Goal: Find specific page/section: Find specific page/section

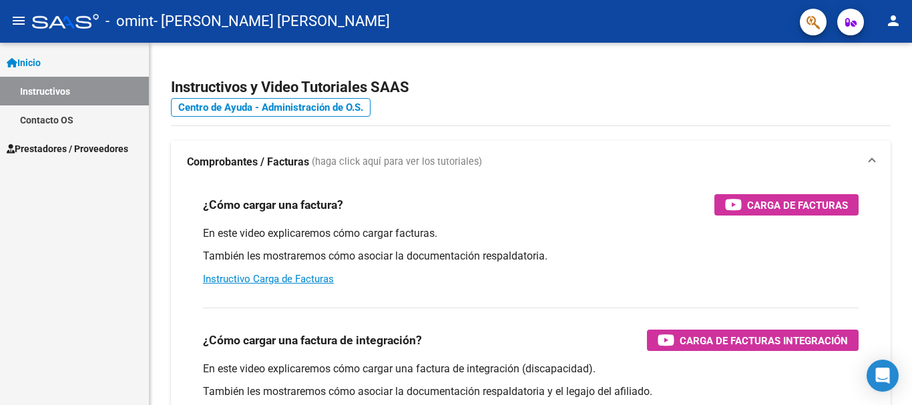
click at [111, 151] on span "Prestadores / Proveedores" at bounding box center [67, 149] width 121 height 15
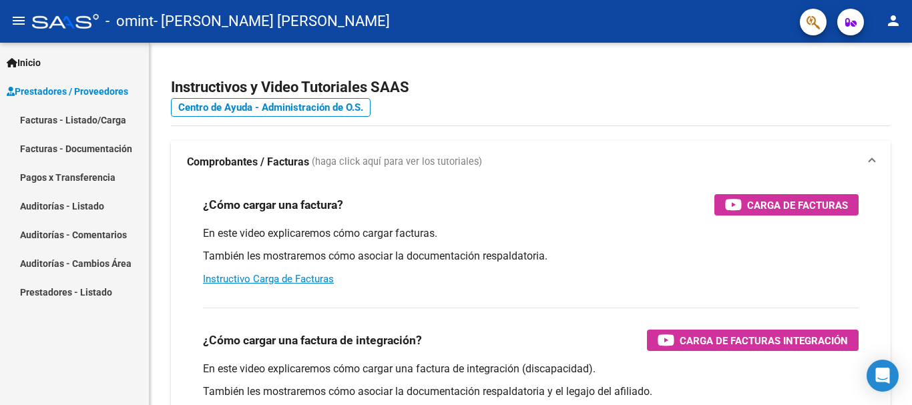
click at [112, 116] on link "Facturas - Listado/Carga" at bounding box center [74, 119] width 149 height 29
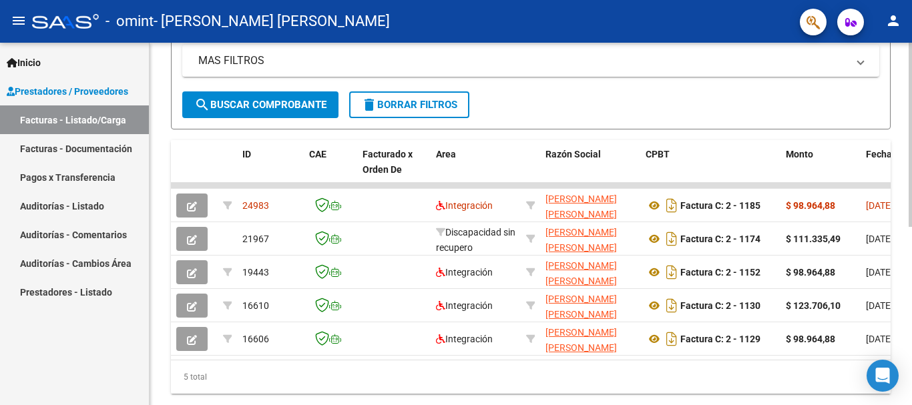
scroll to position [328, 0]
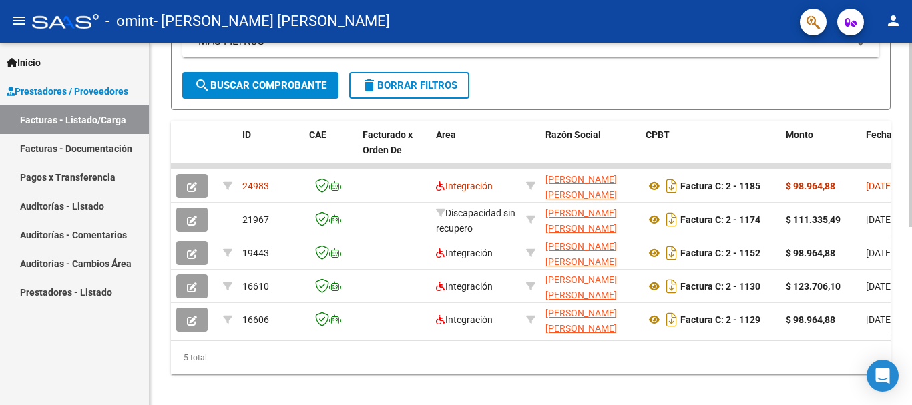
click at [911, 290] on div at bounding box center [910, 307] width 3 height 184
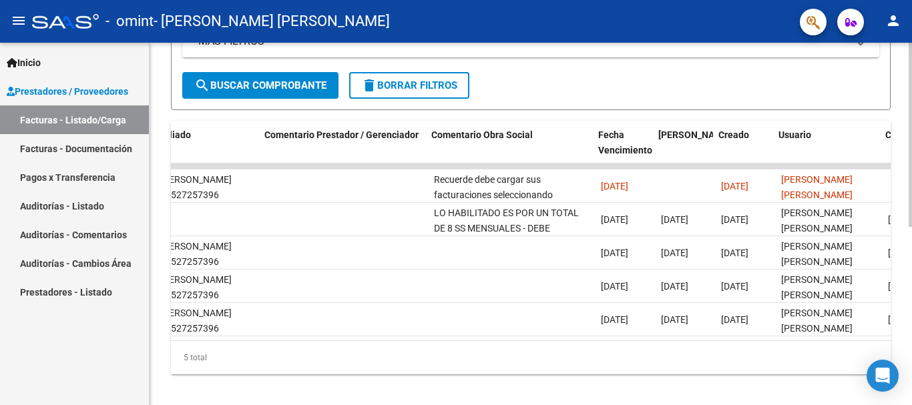
scroll to position [0, 2095]
